Goal: Navigation & Orientation: Go to known website

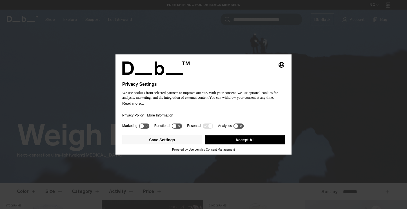
click at [236, 141] on button "Accept All" at bounding box center [245, 139] width 80 height 9
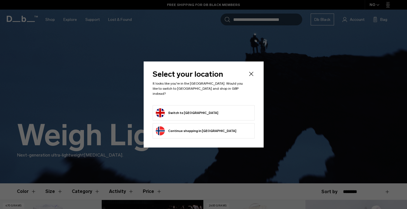
click at [229, 113] on form "Switch to [GEOGRAPHIC_DATA]" at bounding box center [204, 112] width 96 height 9
click at [190, 111] on button "Switch to [GEOGRAPHIC_DATA]" at bounding box center [187, 112] width 63 height 9
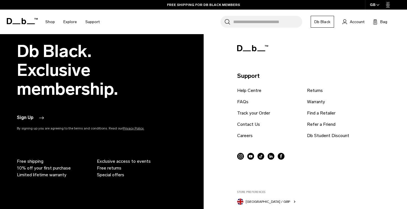
scroll to position [713, 0]
